Goal: Transaction & Acquisition: Purchase product/service

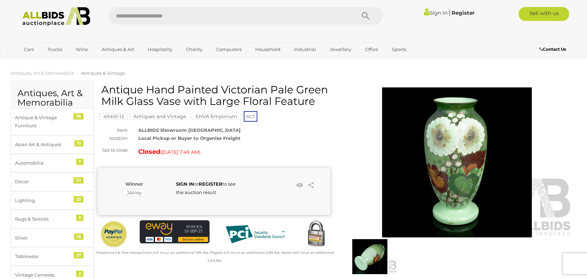
click at [209, 117] on mark "EHVA Emporium" at bounding box center [216, 116] width 49 height 7
